Goal: Find specific page/section: Find specific page/section

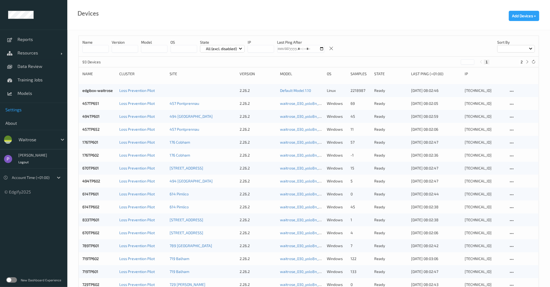
click at [21, 106] on link "Settings" at bounding box center [33, 109] width 67 height 13
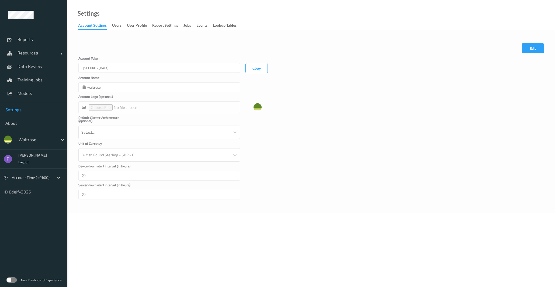
click at [193, 27] on link "Jobs" at bounding box center [189, 26] width 13 height 8
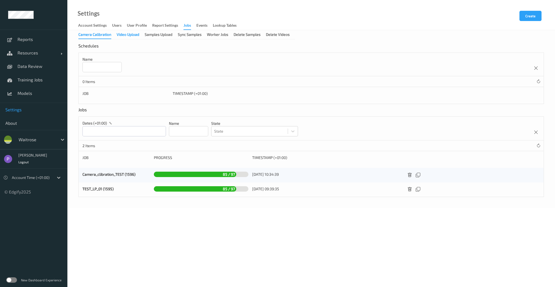
click at [136, 36] on div "Video Upload" at bounding box center [128, 35] width 23 height 7
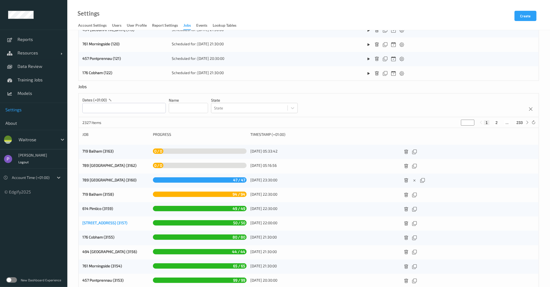
scroll to position [179, 0]
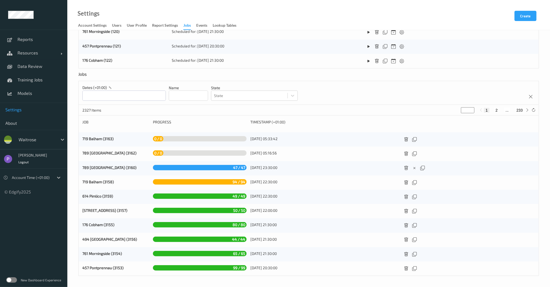
click at [498, 109] on button "2" at bounding box center [496, 110] width 5 height 5
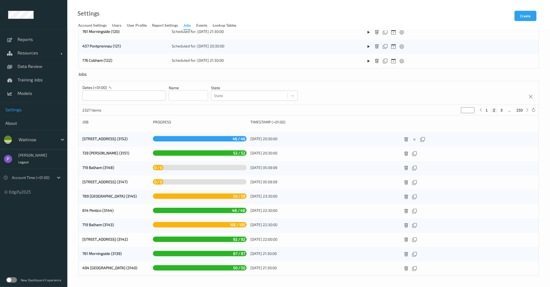
click at [501, 111] on button "3" at bounding box center [501, 110] width 5 height 5
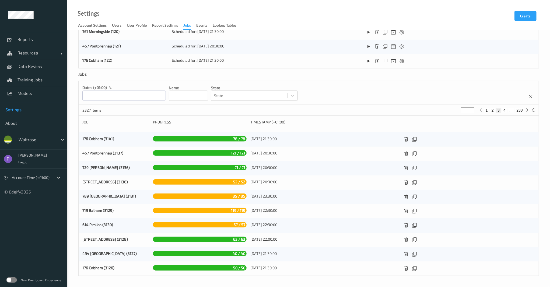
click at [492, 109] on button "2" at bounding box center [492, 110] width 5 height 5
type input "*"
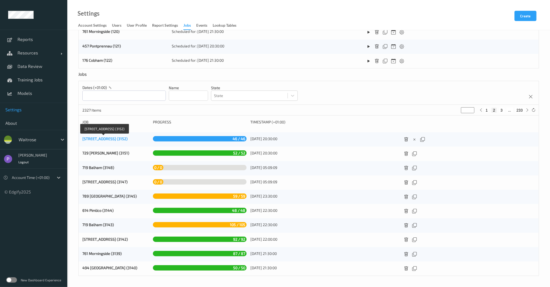
click at [118, 141] on link "833 Trinity Square (3152)" at bounding box center [104, 138] width 45 height 5
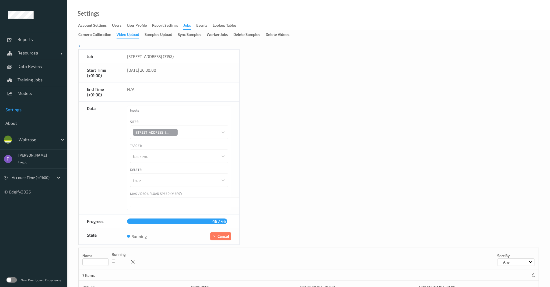
click at [81, 46] on icon at bounding box center [80, 46] width 5 height 6
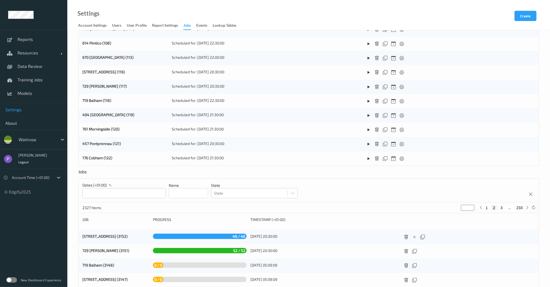
scroll to position [179, 0]
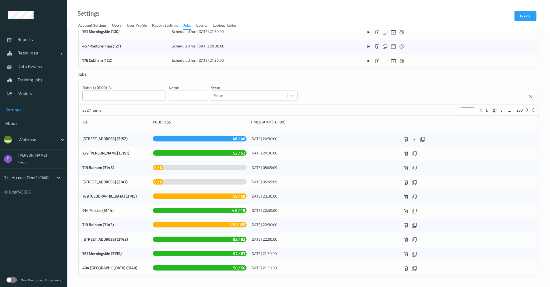
click at [502, 111] on button "3" at bounding box center [501, 110] width 5 height 5
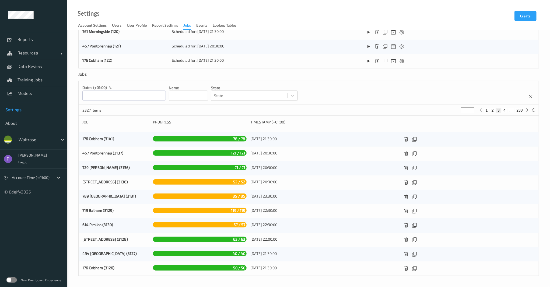
click at [504, 110] on button "4" at bounding box center [504, 110] width 5 height 5
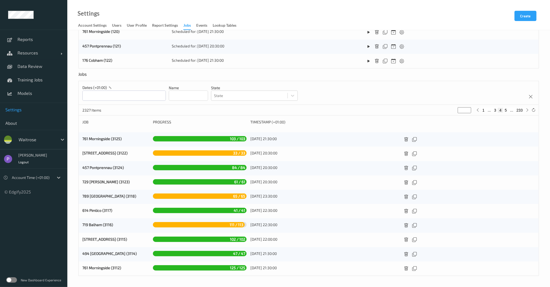
click at [505, 111] on button "5" at bounding box center [505, 110] width 5 height 5
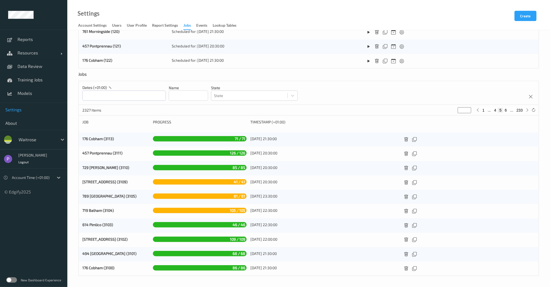
click at [506, 111] on button "6" at bounding box center [505, 110] width 5 height 5
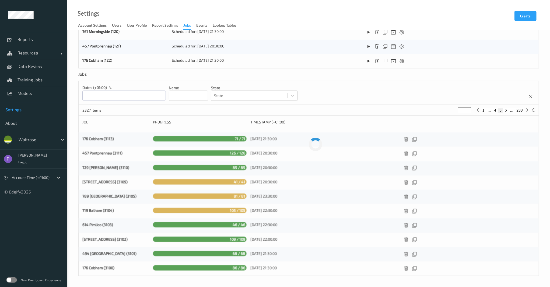
type input "*"
